Goal: Navigation & Orientation: Find specific page/section

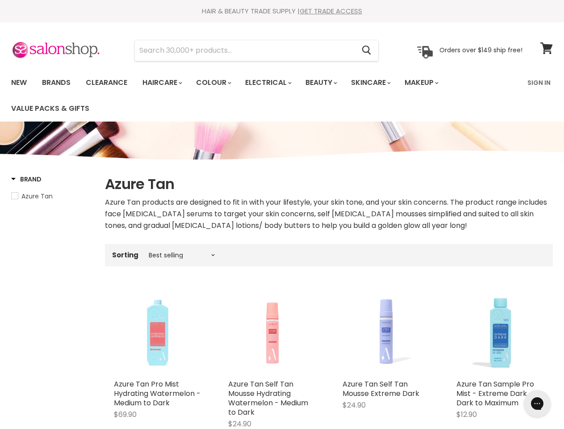
click at [282, 214] on span "Azure Tan products are designed to fit in with your lifestyle, your skin tone, …" at bounding box center [326, 214] width 442 height 34
click at [245, 50] on input "Search" at bounding box center [245, 50] width 220 height 21
click at [367, 50] on icon "Search" at bounding box center [366, 50] width 9 height 9
click at [165, 83] on link "Haircare" at bounding box center [162, 82] width 52 height 19
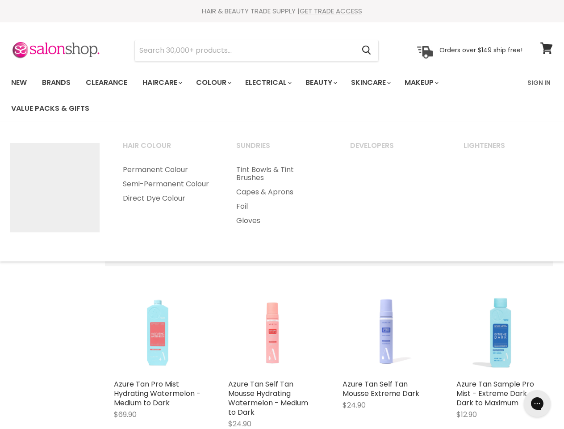
click at [218, 83] on link "Colour" at bounding box center [212, 82] width 47 height 19
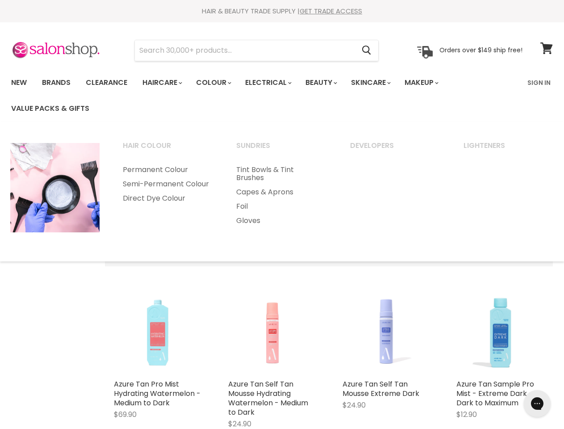
click at [274, 83] on link "Electrical" at bounding box center [268, 82] width 59 height 19
